Goal: Find specific page/section: Find specific page/section

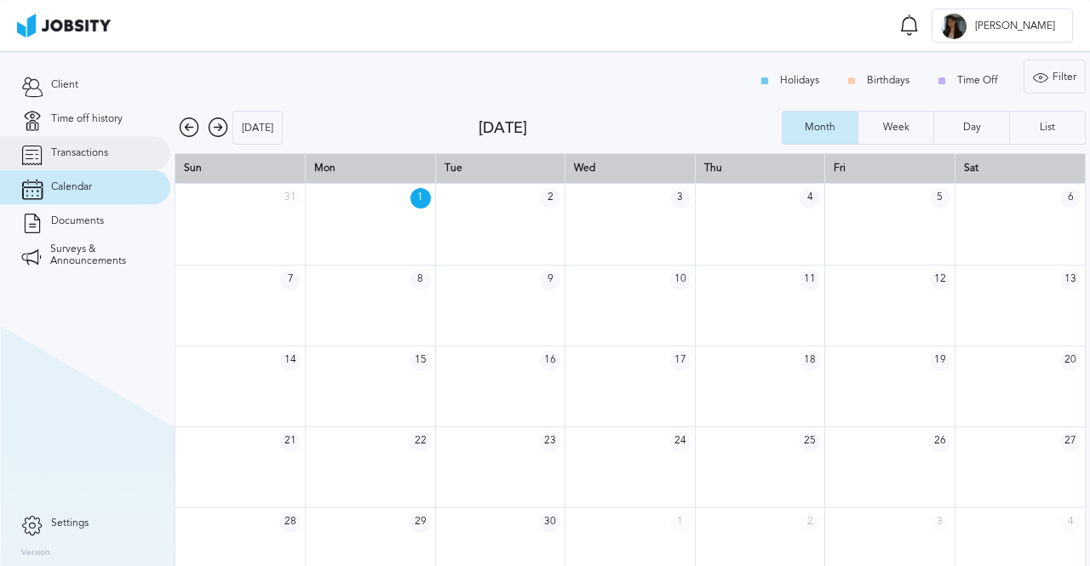
click at [65, 143] on link "Transactions" at bounding box center [85, 153] width 170 height 34
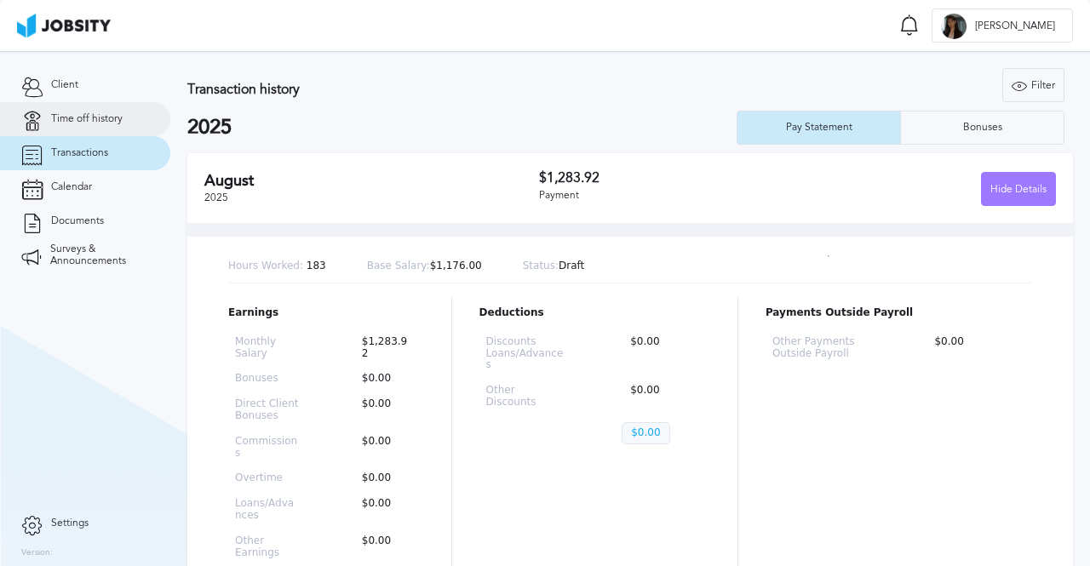
click at [77, 126] on link "Time off history" at bounding box center [85, 119] width 170 height 34
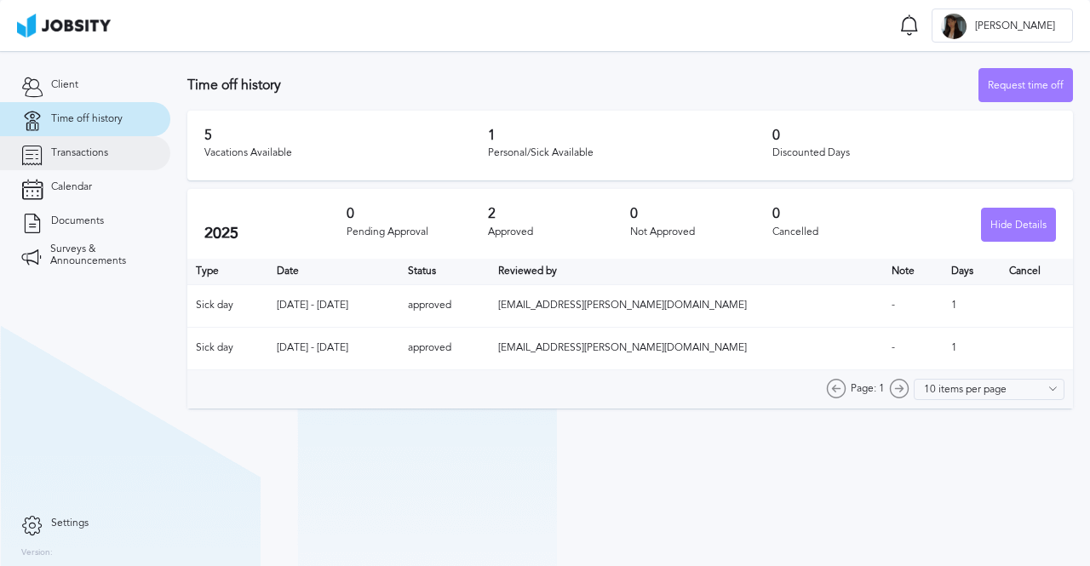
click at [83, 152] on span "Transactions" at bounding box center [79, 153] width 57 height 12
